Goal: Navigation & Orientation: Find specific page/section

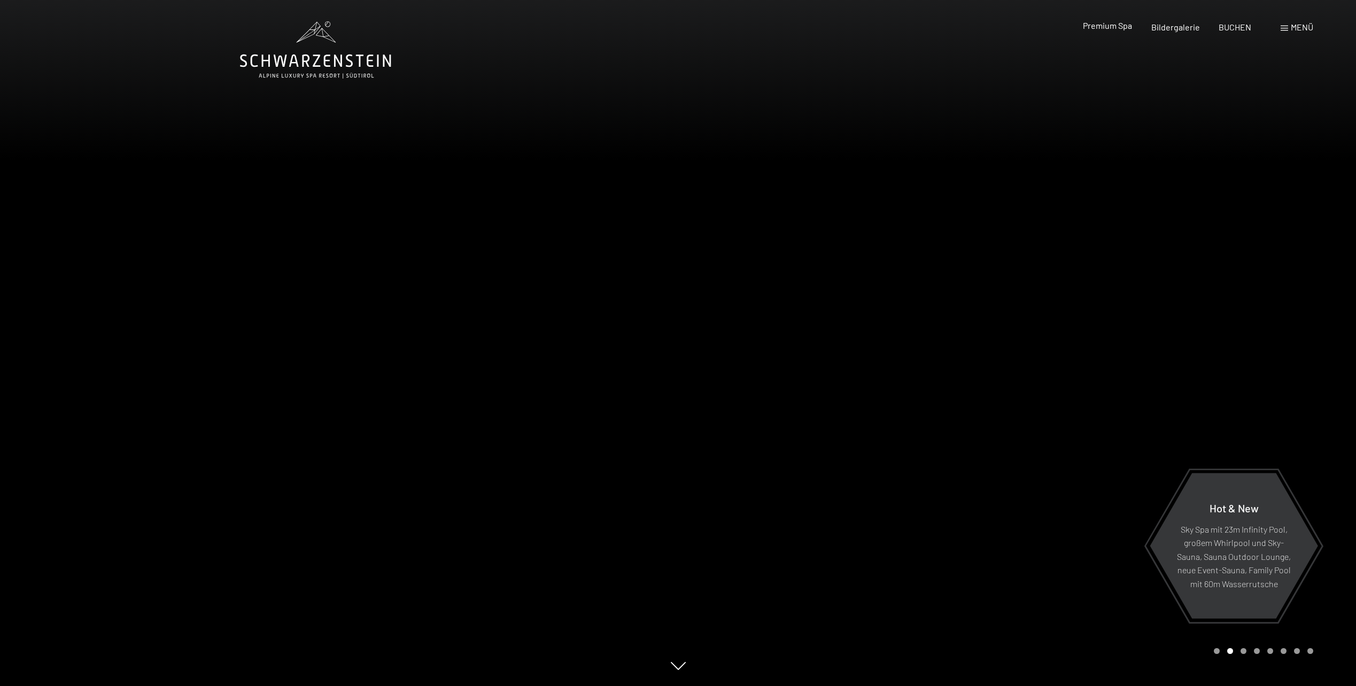
click at [1108, 29] on span "Premium Spa" at bounding box center [1107, 25] width 49 height 10
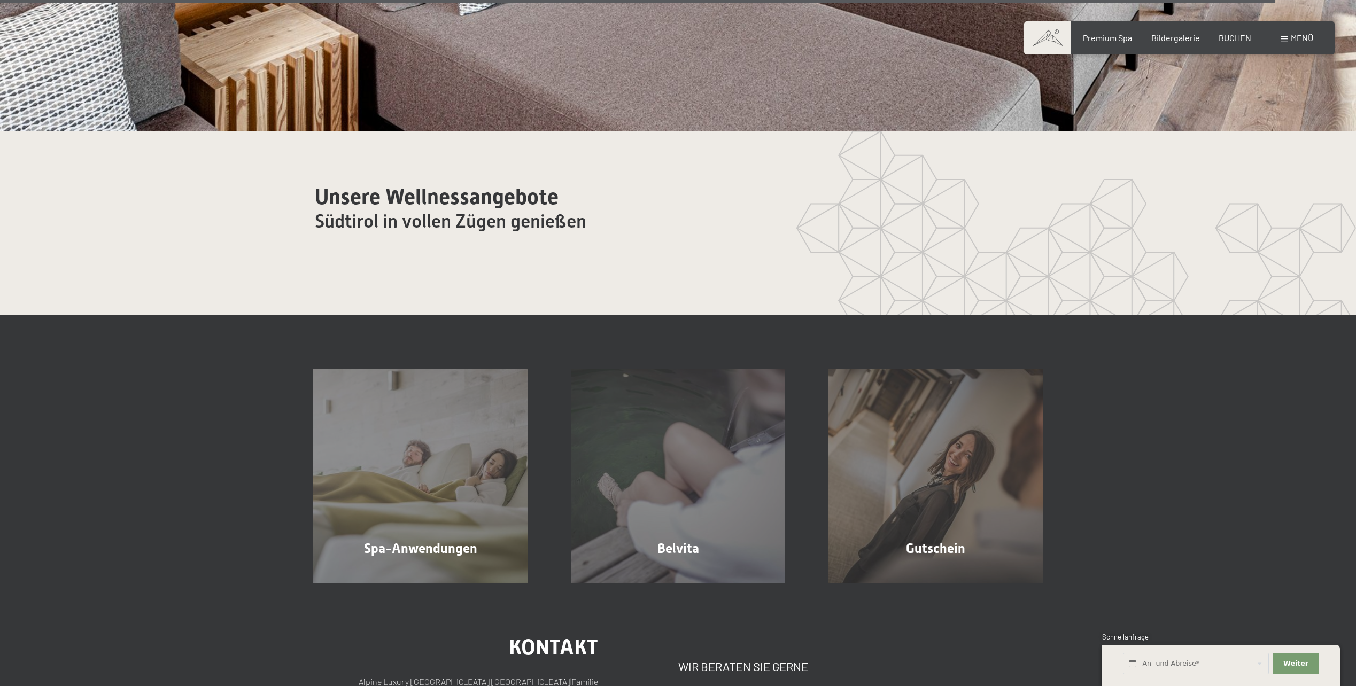
scroll to position [7537, 0]
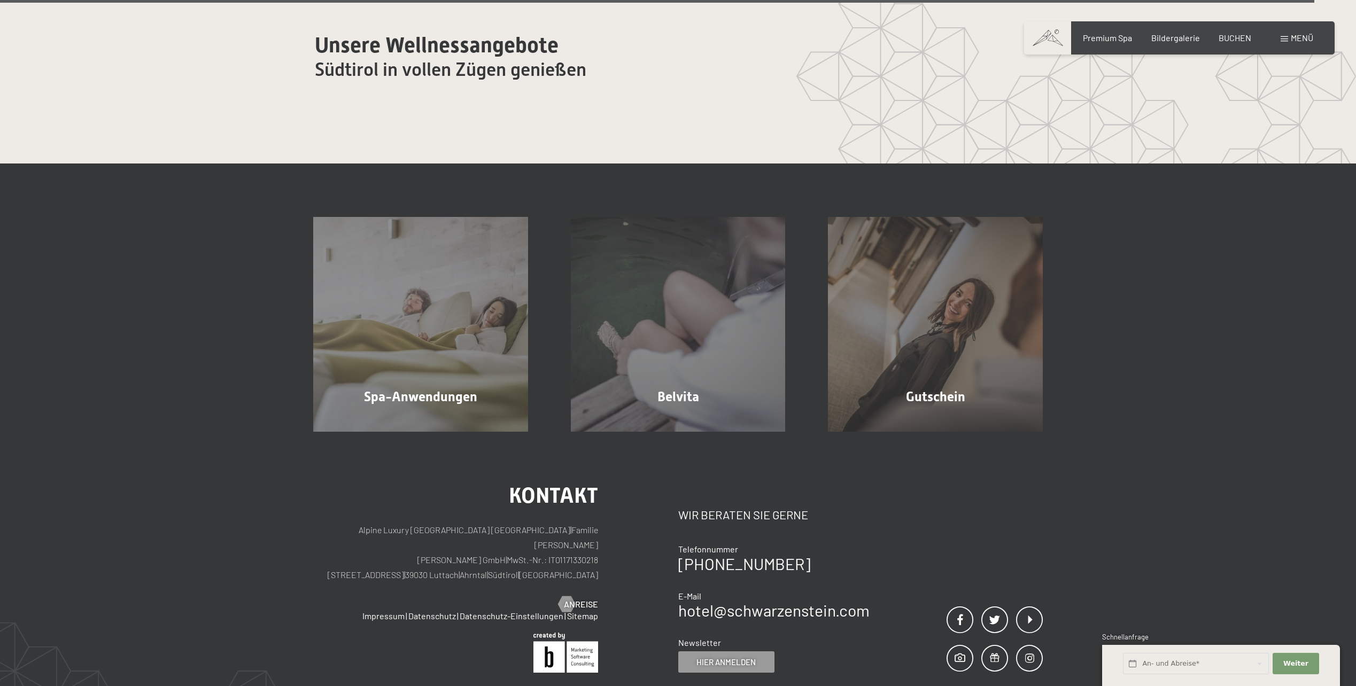
click at [1289, 41] on div "Menü" at bounding box center [1297, 38] width 33 height 12
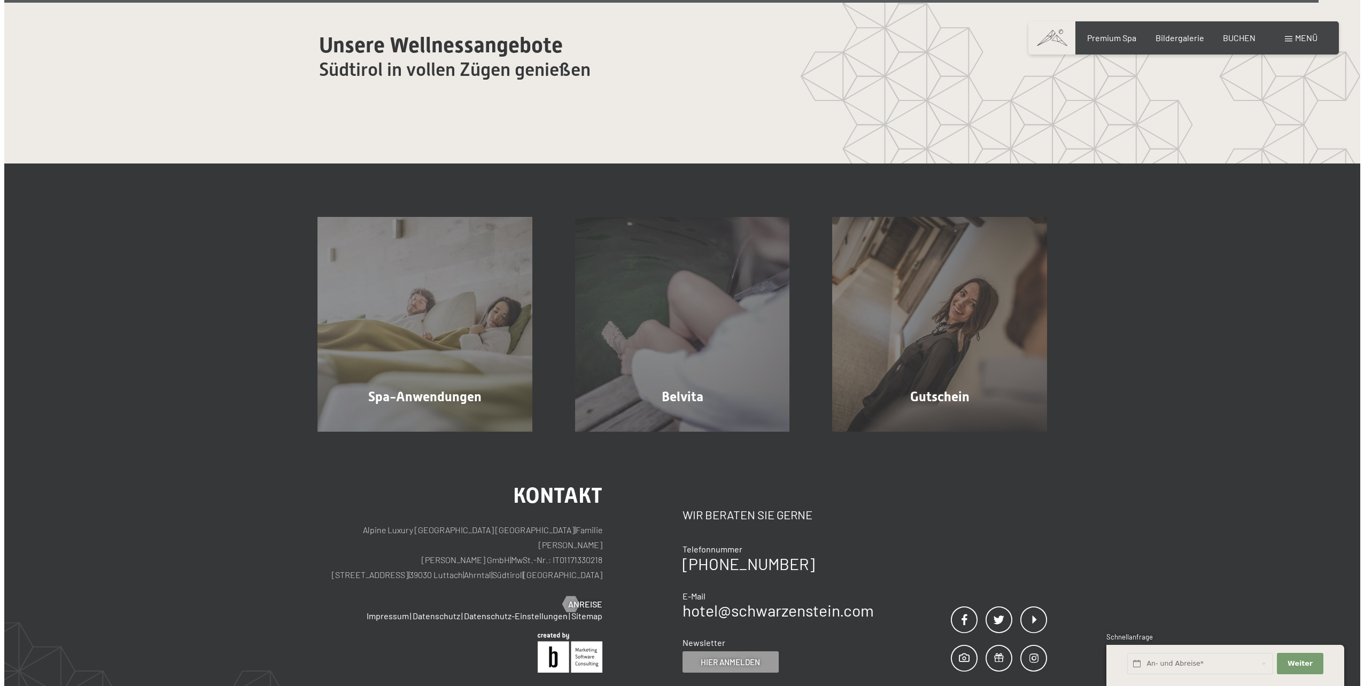
scroll to position [7549, 0]
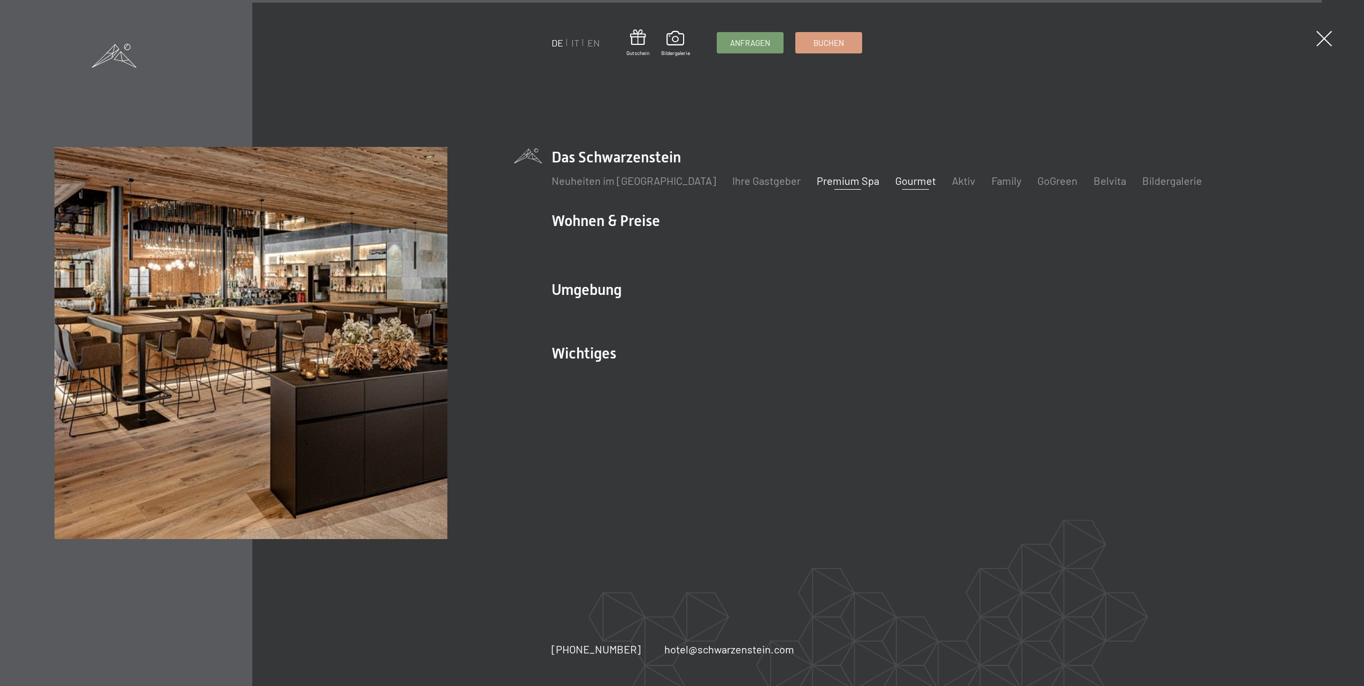
click at [895, 181] on link "Gourmet" at bounding box center [915, 180] width 41 height 13
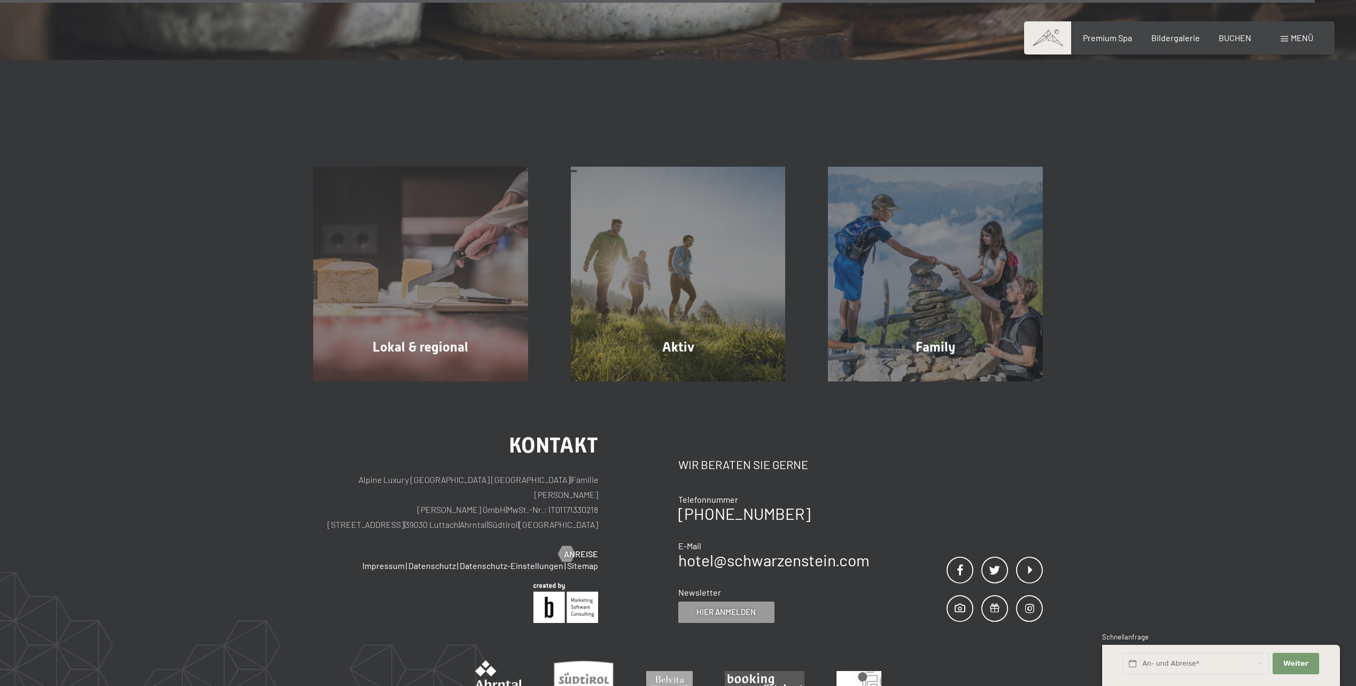
scroll to position [4597, 0]
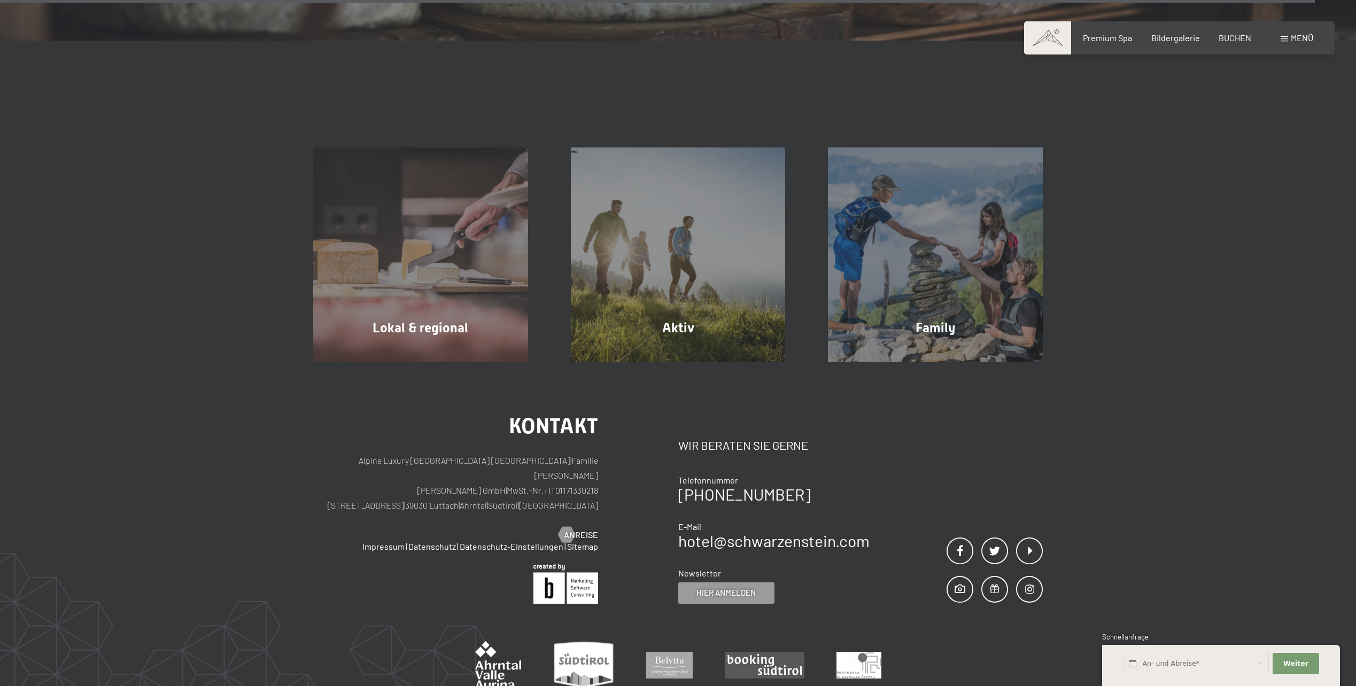
click at [1285, 37] on span at bounding box center [1284, 38] width 7 height 5
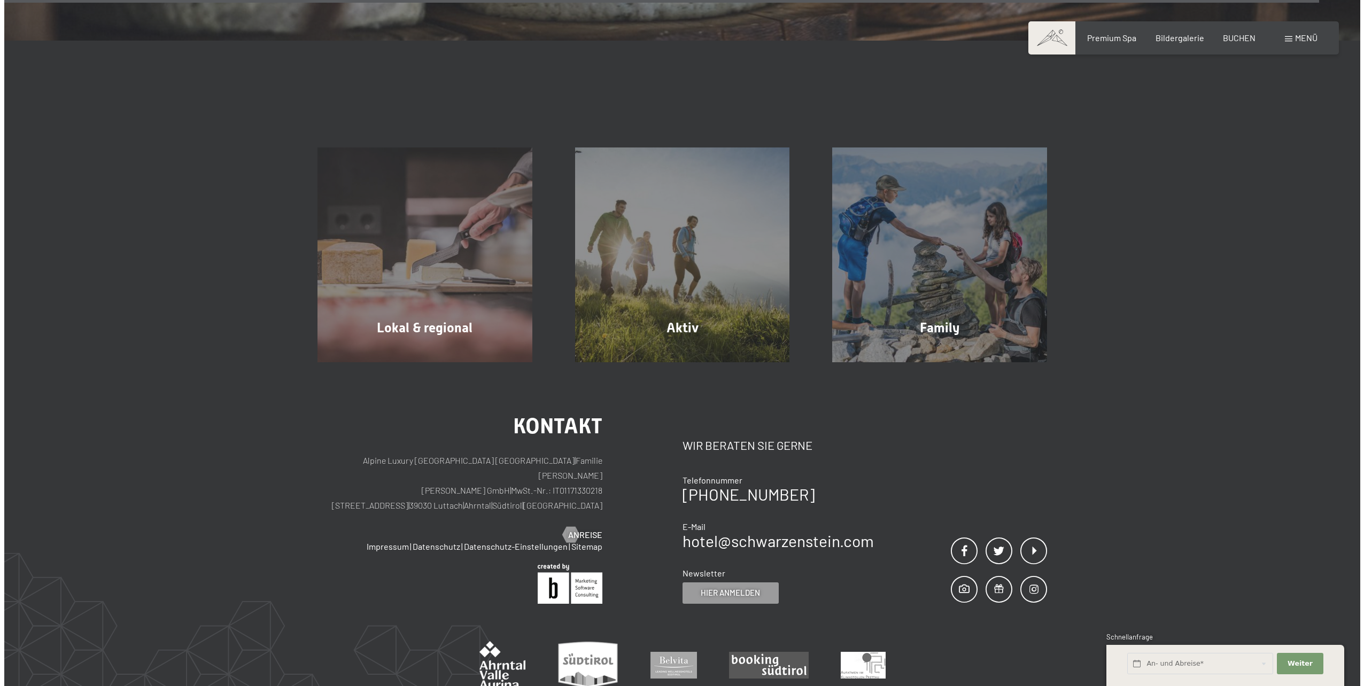
scroll to position [4607, 0]
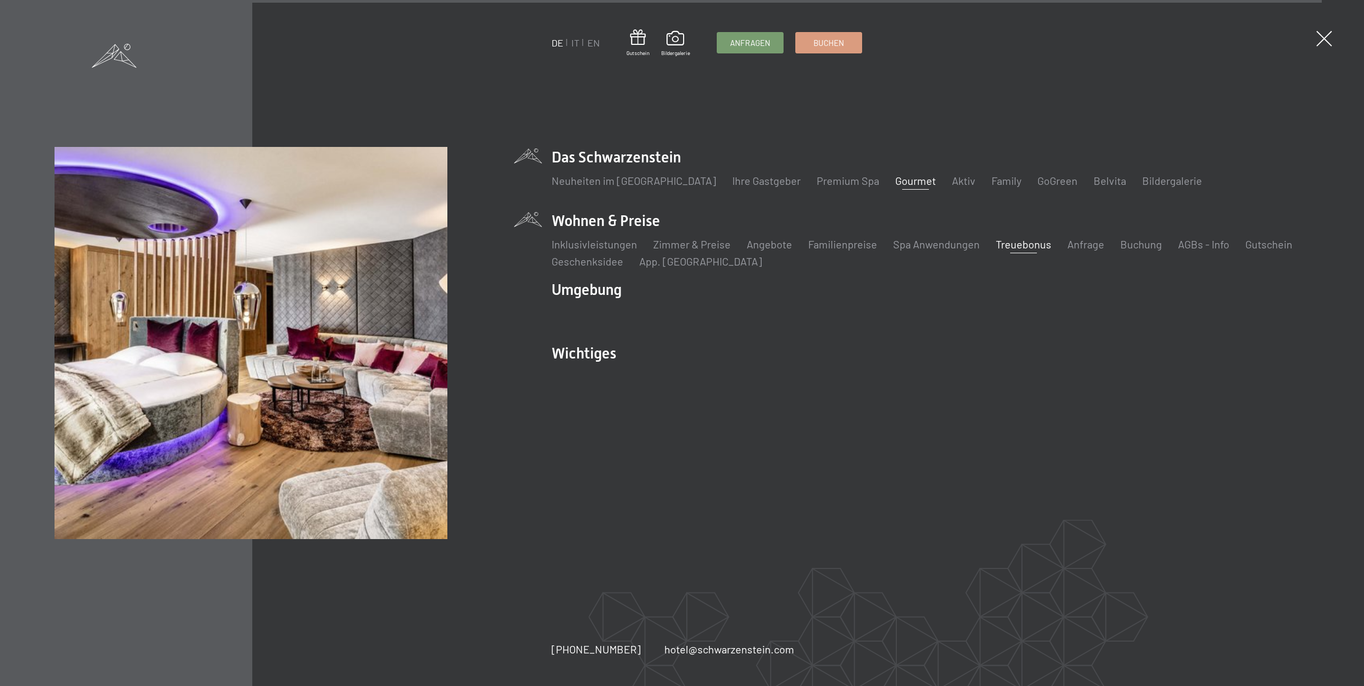
click at [1011, 242] on link "Treuebonus" at bounding box center [1024, 244] width 56 height 13
click at [785, 246] on link "Angebote" at bounding box center [769, 244] width 45 height 13
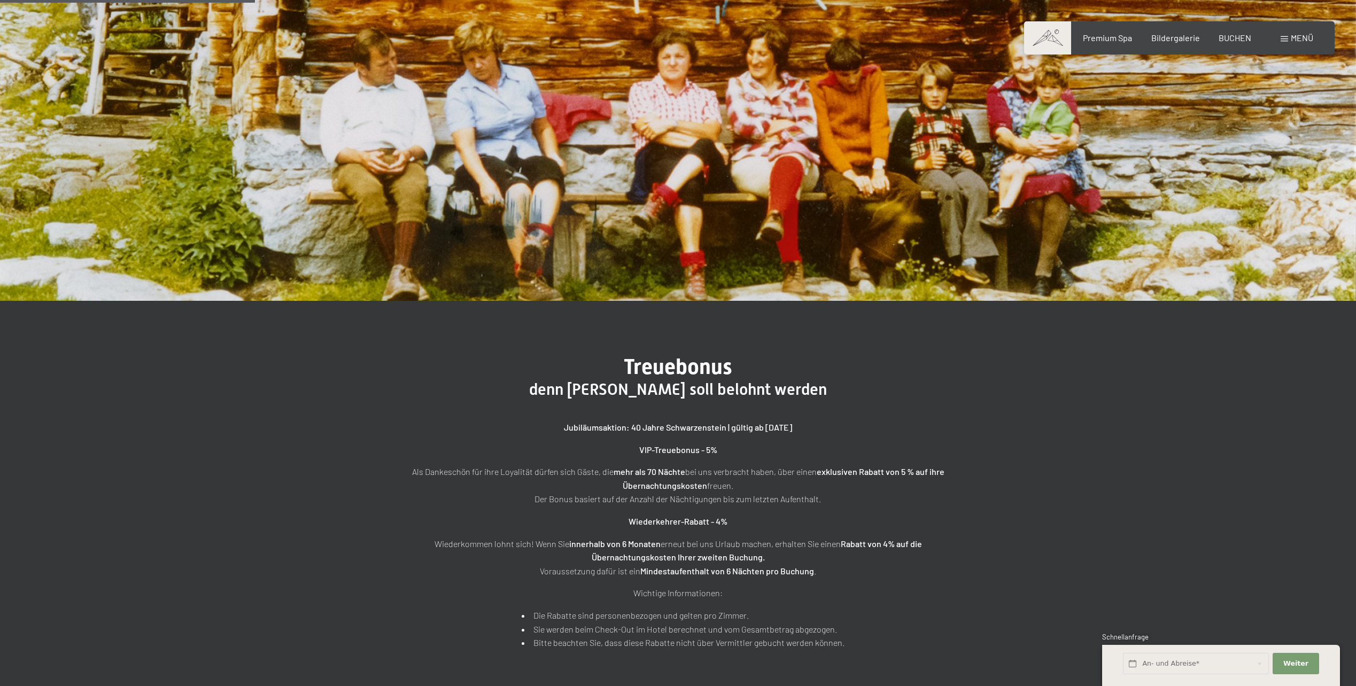
scroll to position [160, 0]
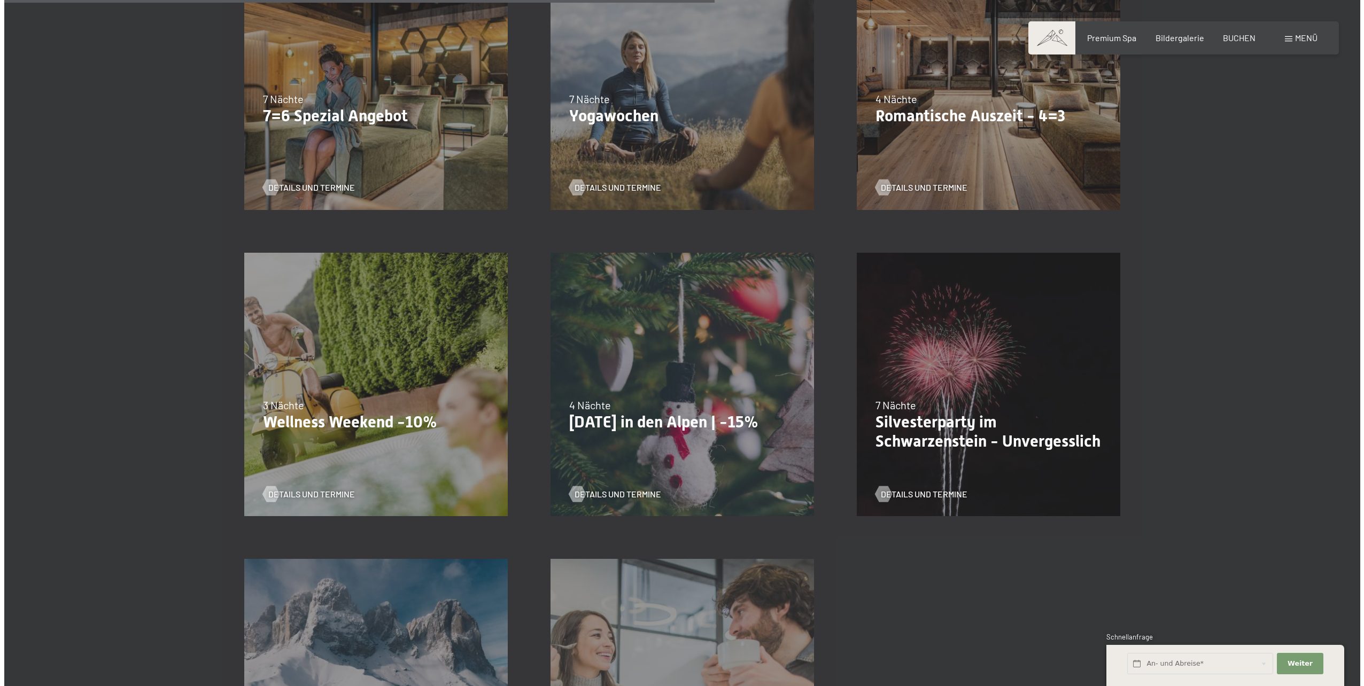
scroll to position [1016, 0]
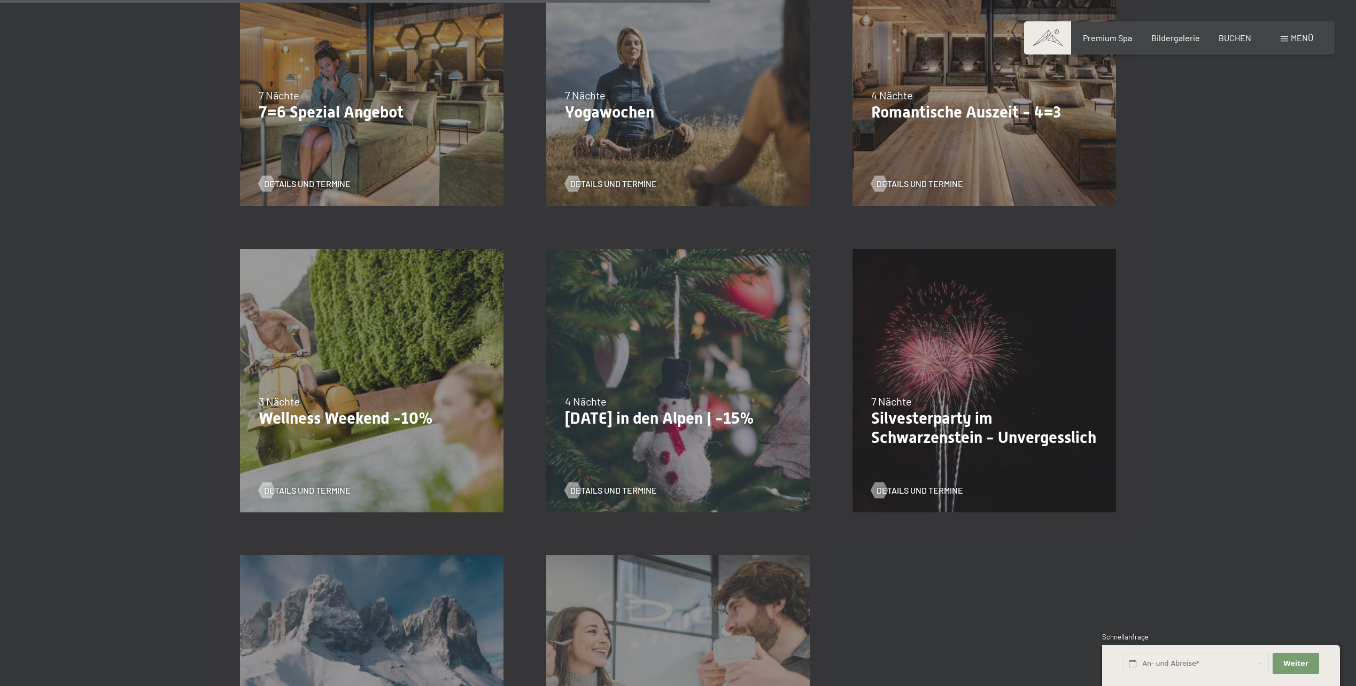
click at [1296, 40] on span "Menü" at bounding box center [1302, 38] width 22 height 10
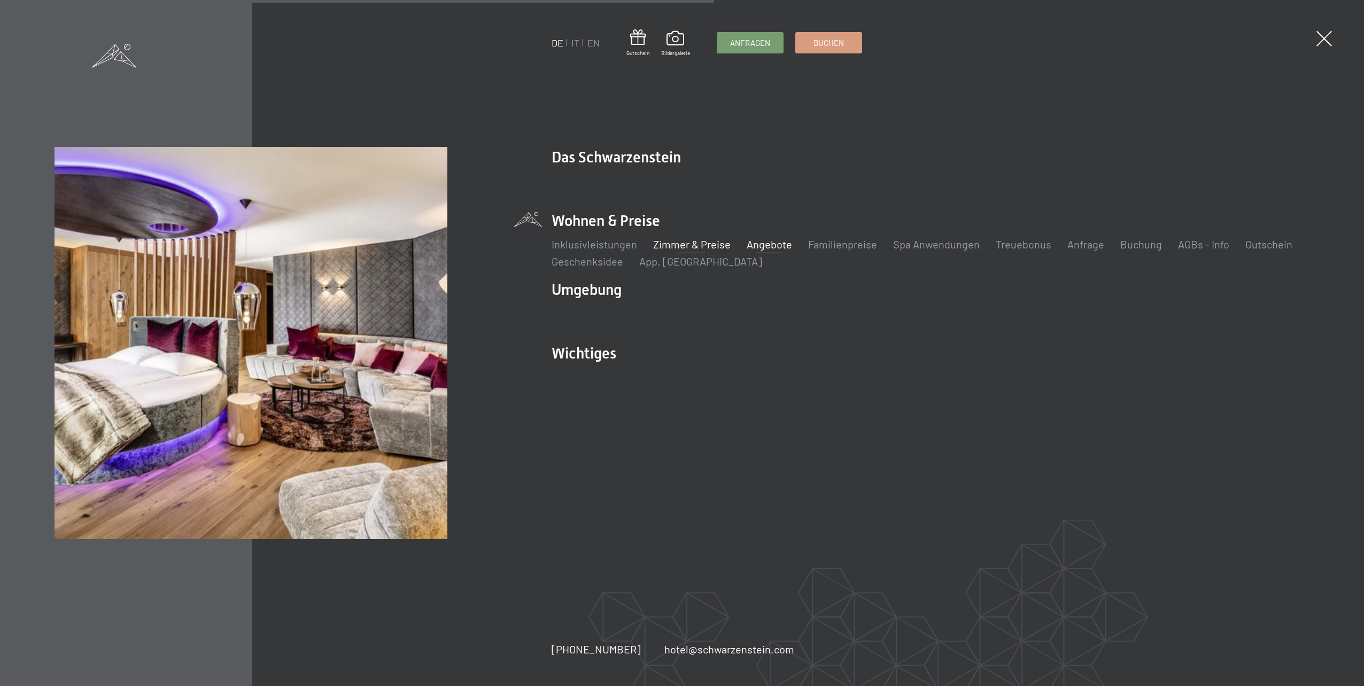
click at [721, 244] on link "Zimmer & Preise" at bounding box center [692, 244] width 78 height 13
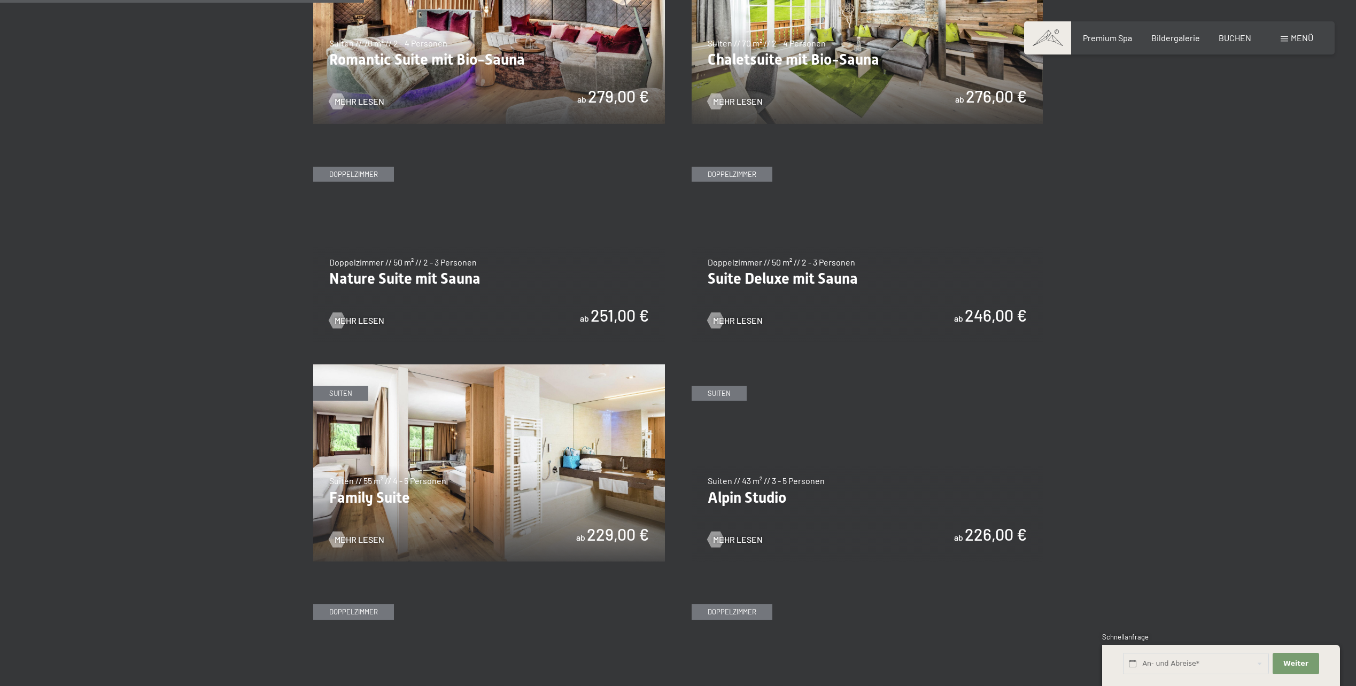
scroll to position [909, 0]
